Goal: Transaction & Acquisition: Purchase product/service

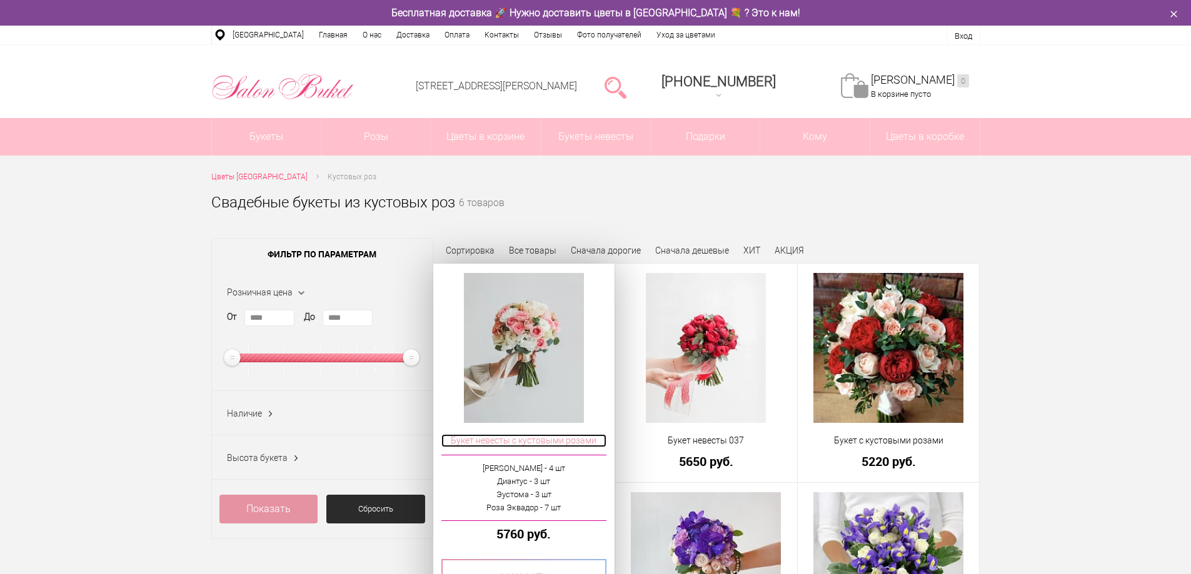
click at [522, 438] on span "Букет невесты с кустовыми розами" at bounding box center [524, 440] width 166 height 13
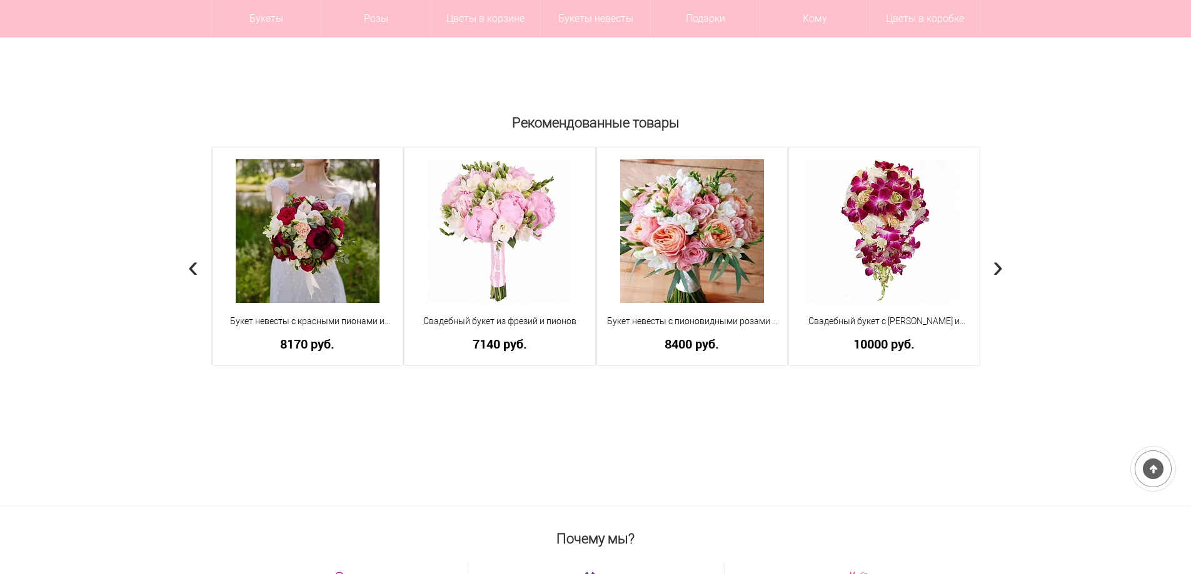
scroll to position [1063, 0]
